Goal: Unclear

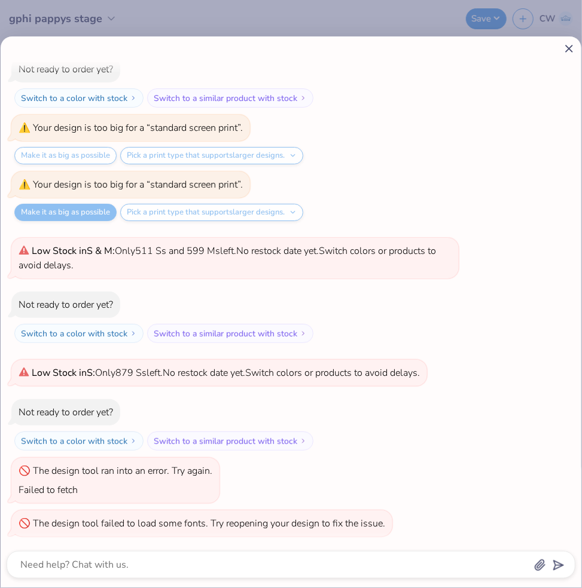
click at [566, 47] on icon at bounding box center [568, 48] width 13 height 13
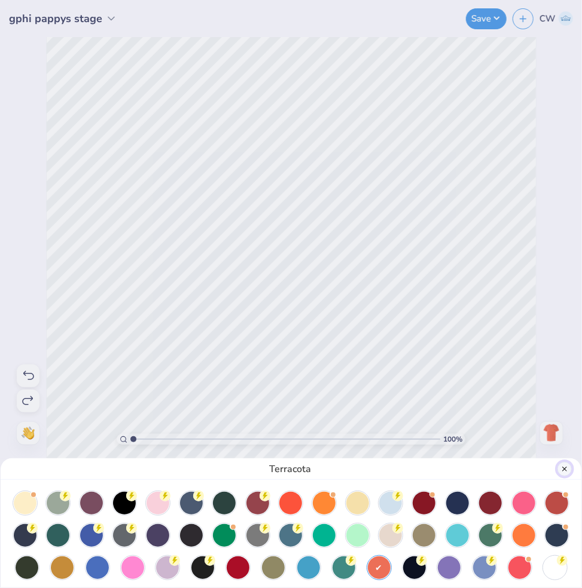
click at [565, 470] on button "Close" at bounding box center [564, 469] width 14 height 14
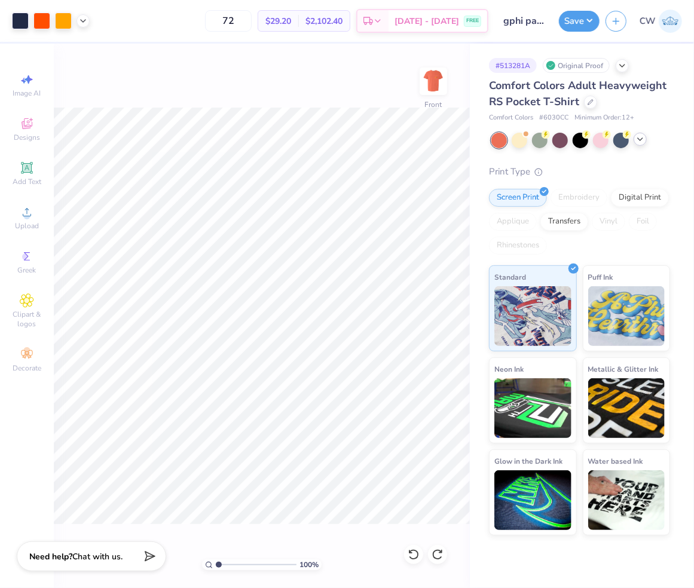
click at [581, 139] on polyline at bounding box center [640, 139] width 5 height 2
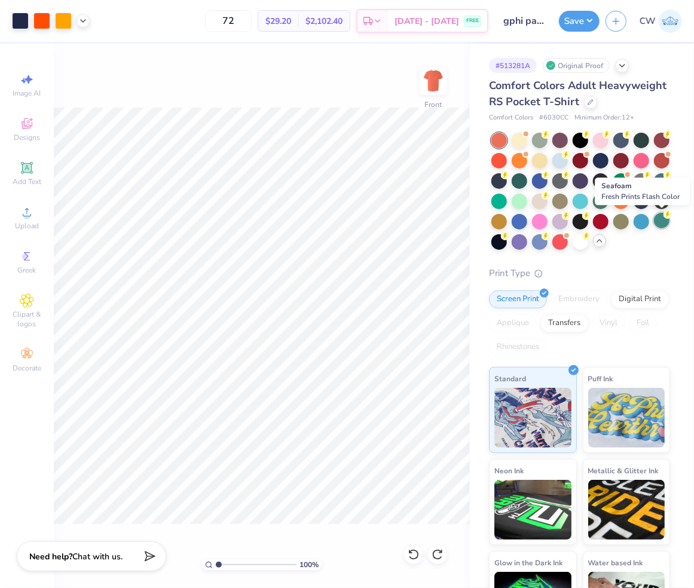
click at [581, 224] on div at bounding box center [662, 221] width 16 height 16
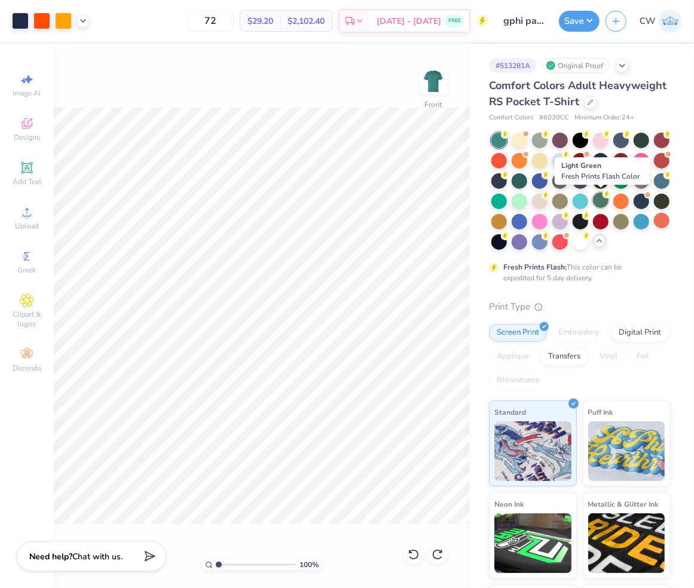
click at [581, 204] on div at bounding box center [601, 200] width 16 height 16
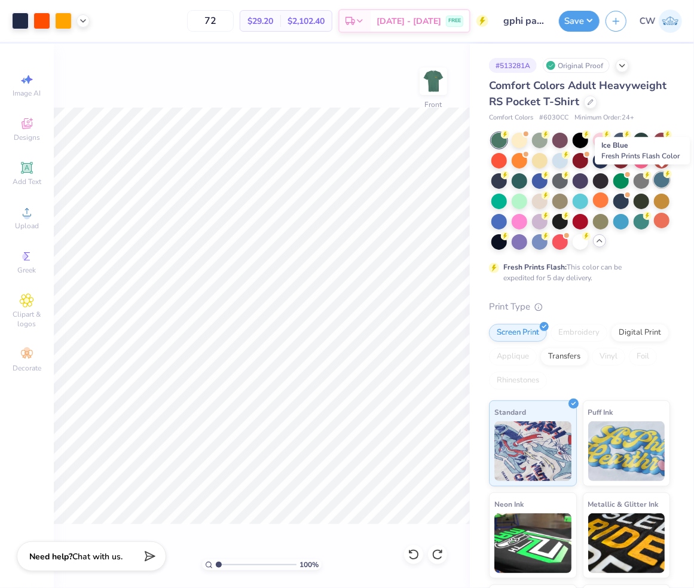
click at [581, 184] on div at bounding box center [662, 180] width 16 height 16
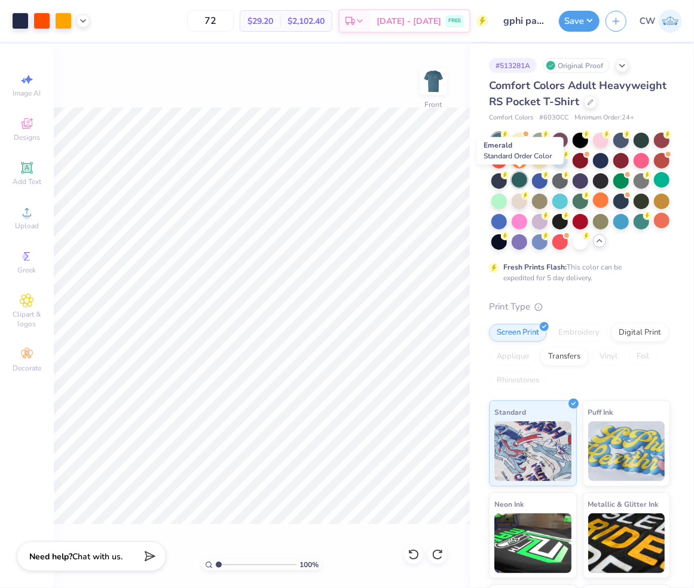
click at [516, 178] on div at bounding box center [520, 180] width 16 height 16
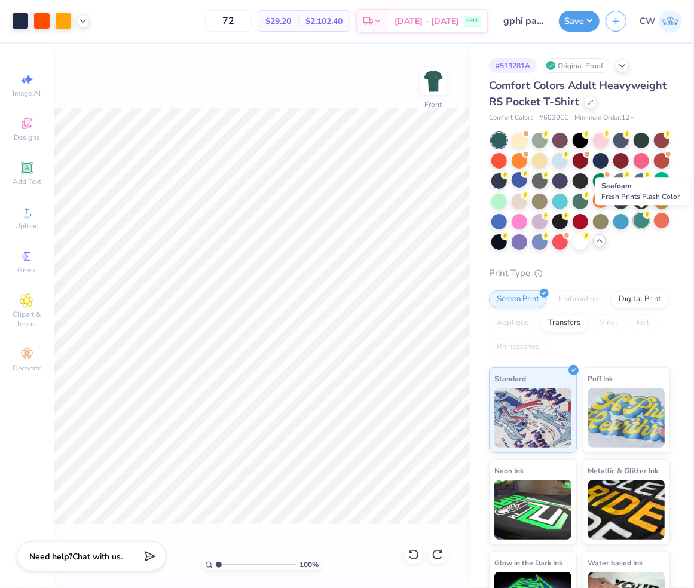
click at [581, 222] on div at bounding box center [642, 221] width 16 height 16
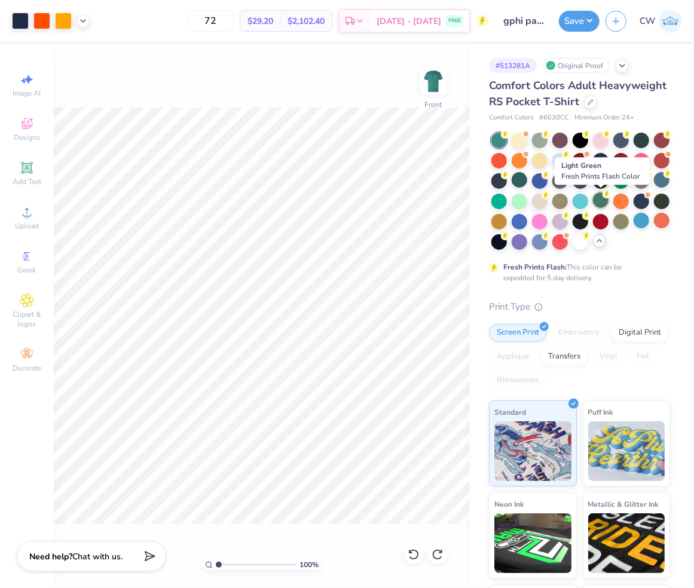
click at [581, 198] on div at bounding box center [601, 200] width 16 height 16
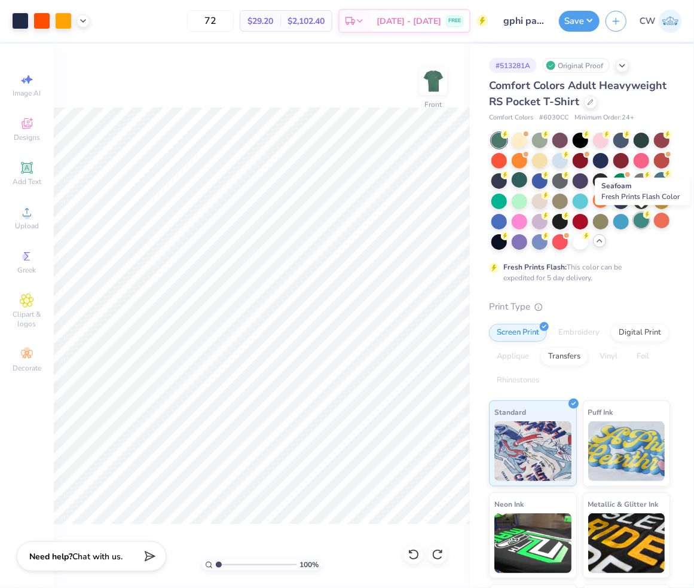
click at [581, 227] on div at bounding box center [642, 221] width 16 height 16
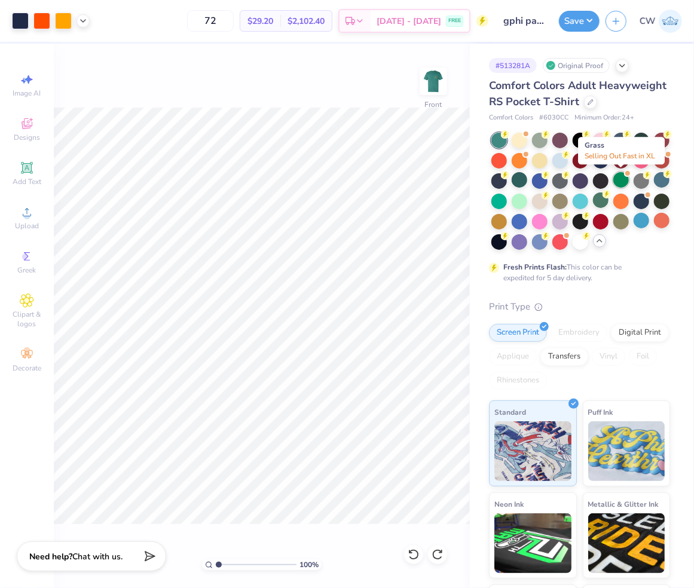
click at [581, 182] on div at bounding box center [621, 180] width 16 height 16
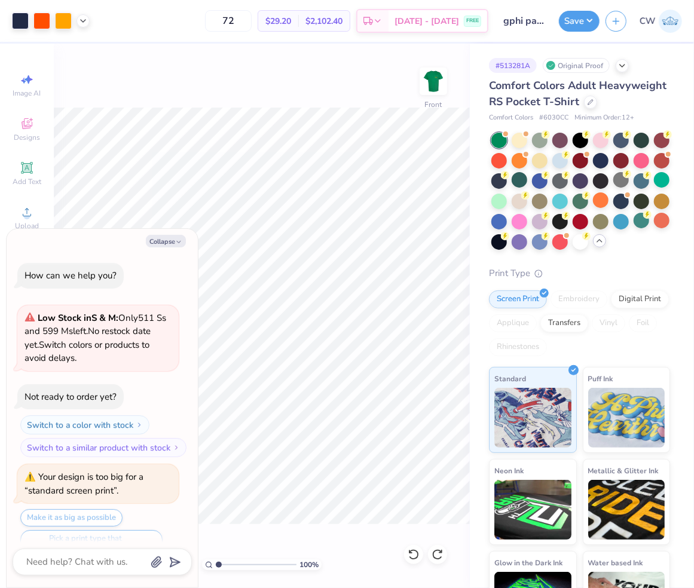
scroll to position [724, 0]
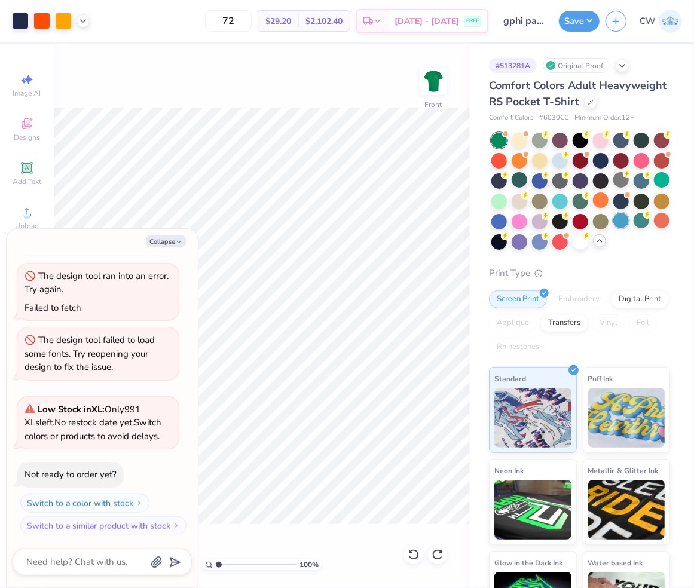
click at [581, 218] on div at bounding box center [621, 221] width 16 height 16
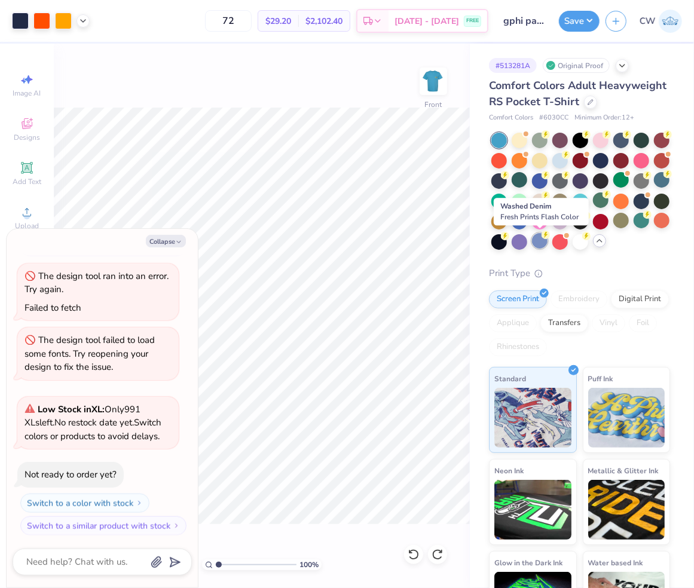
click at [540, 240] on div at bounding box center [540, 241] width 16 height 16
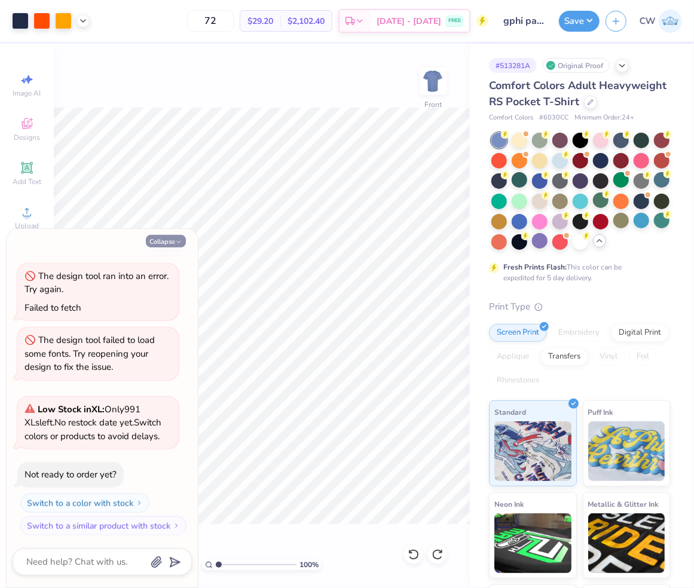
click at [172, 245] on button "Collapse" at bounding box center [166, 241] width 40 height 13
type textarea "x"
